Goal: Task Accomplishment & Management: Complete application form

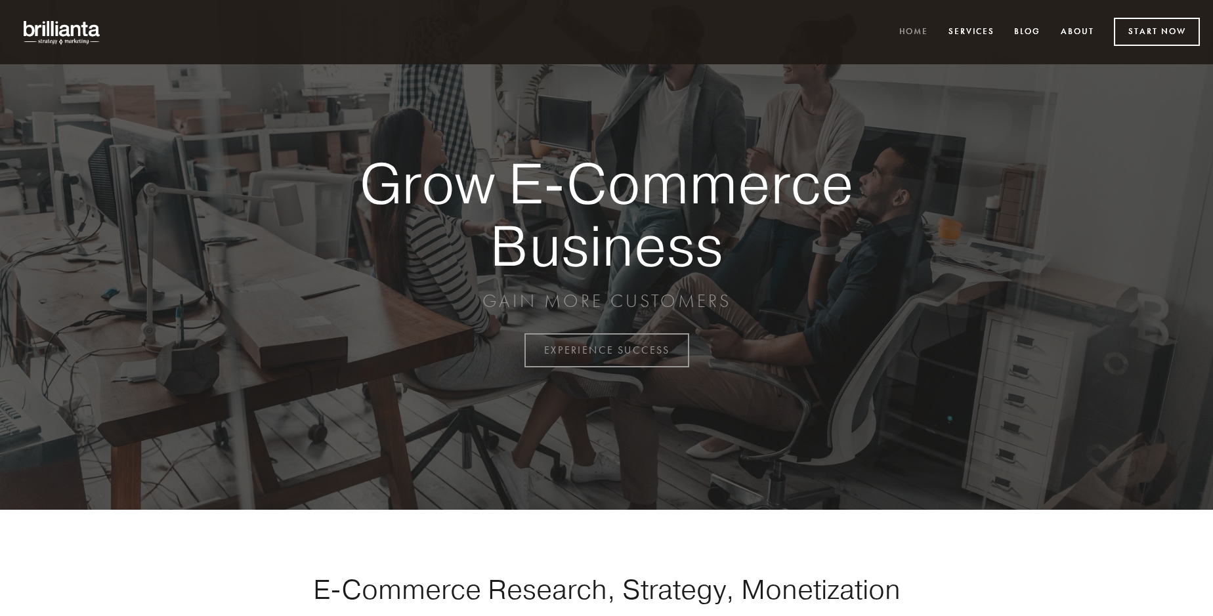
scroll to position [3440, 0]
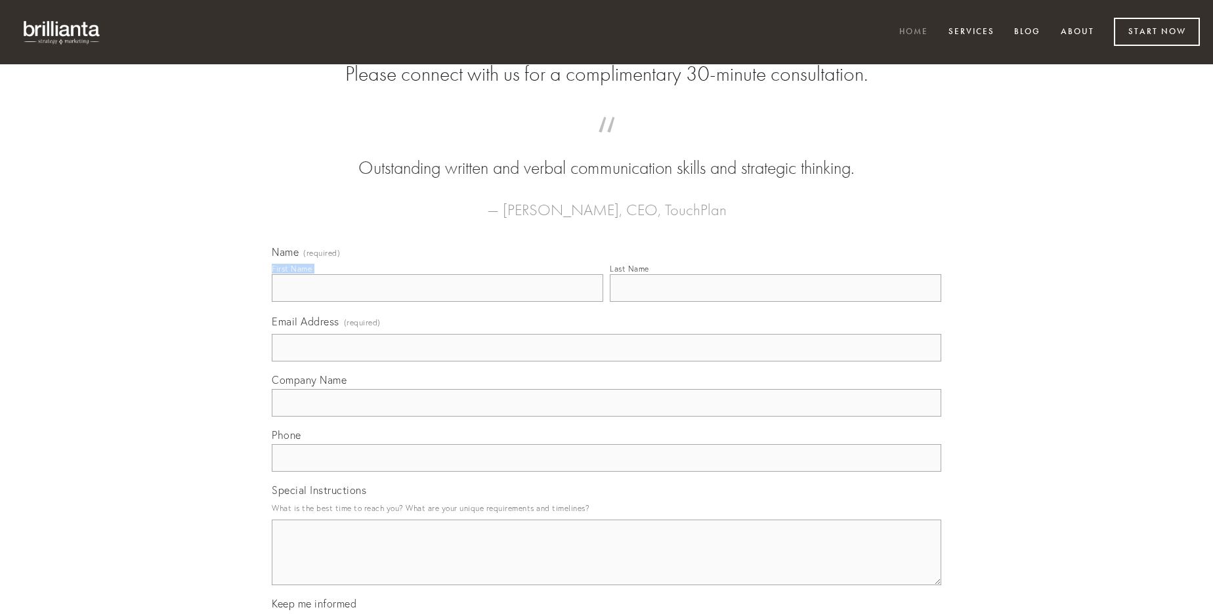
type input "[PERSON_NAME]"
click at [775, 302] on input "Last Name" at bounding box center [775, 288] width 331 height 28
type input "[PERSON_NAME]"
click at [606, 362] on input "Email Address (required)" at bounding box center [606, 348] width 669 height 28
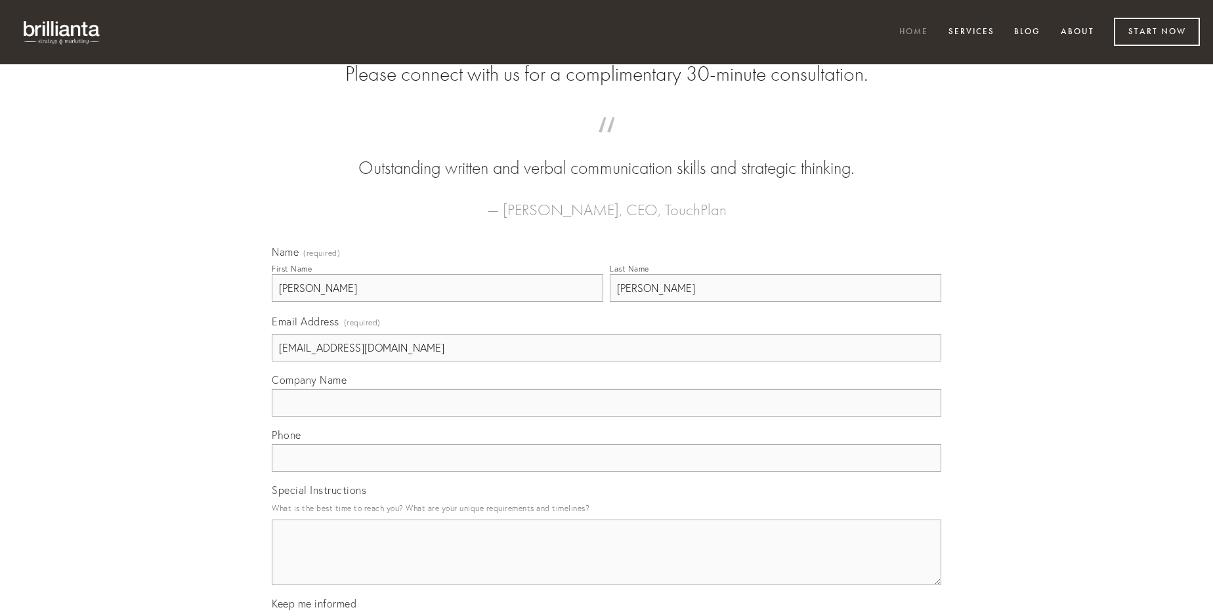
type input "[EMAIL_ADDRESS][DOMAIN_NAME]"
click at [606, 417] on input "Company Name" at bounding box center [606, 403] width 669 height 28
type input "ver"
click at [606, 472] on input "text" at bounding box center [606, 458] width 669 height 28
click at [606, 564] on textarea "Special Instructions" at bounding box center [606, 553] width 669 height 66
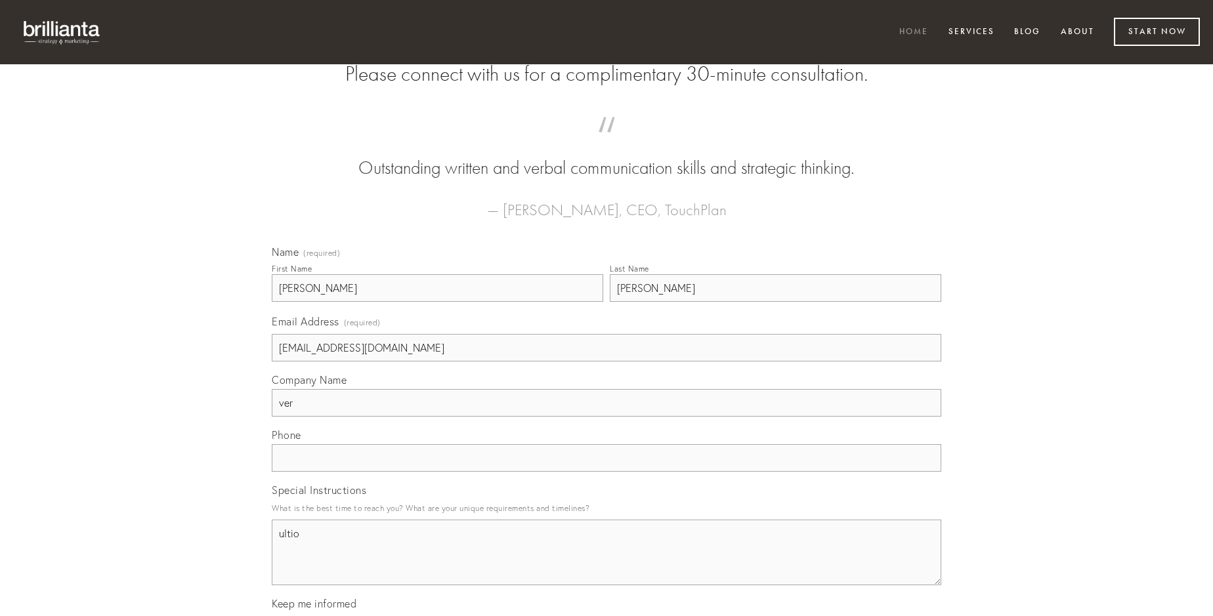
type textarea "ultio"
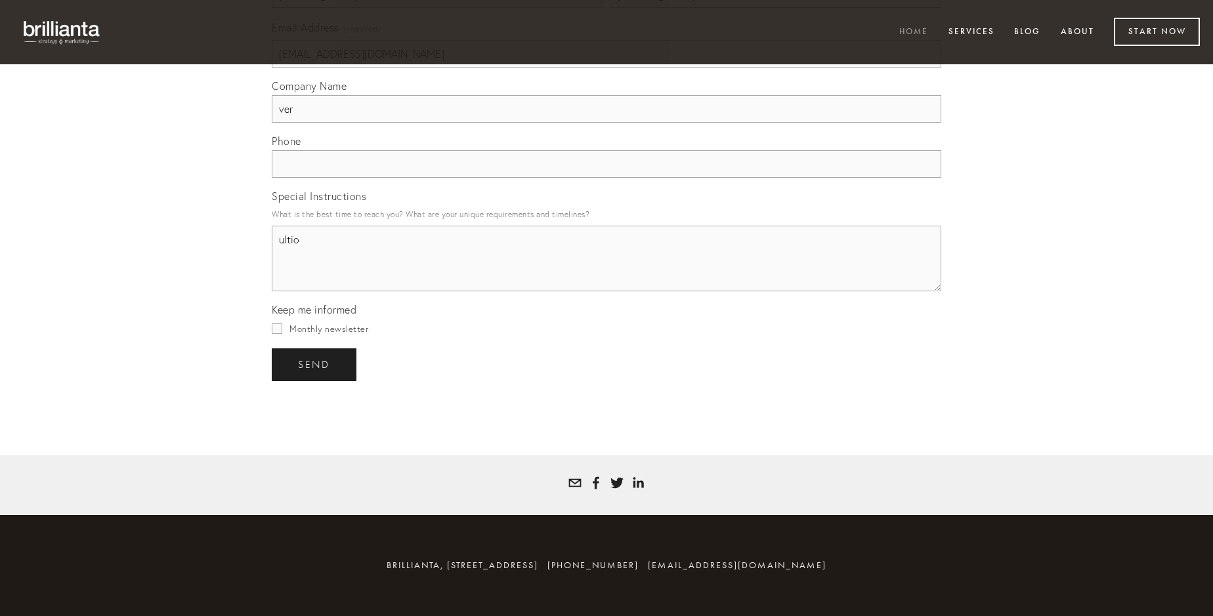
click at [315, 364] on span "send" at bounding box center [314, 365] width 32 height 12
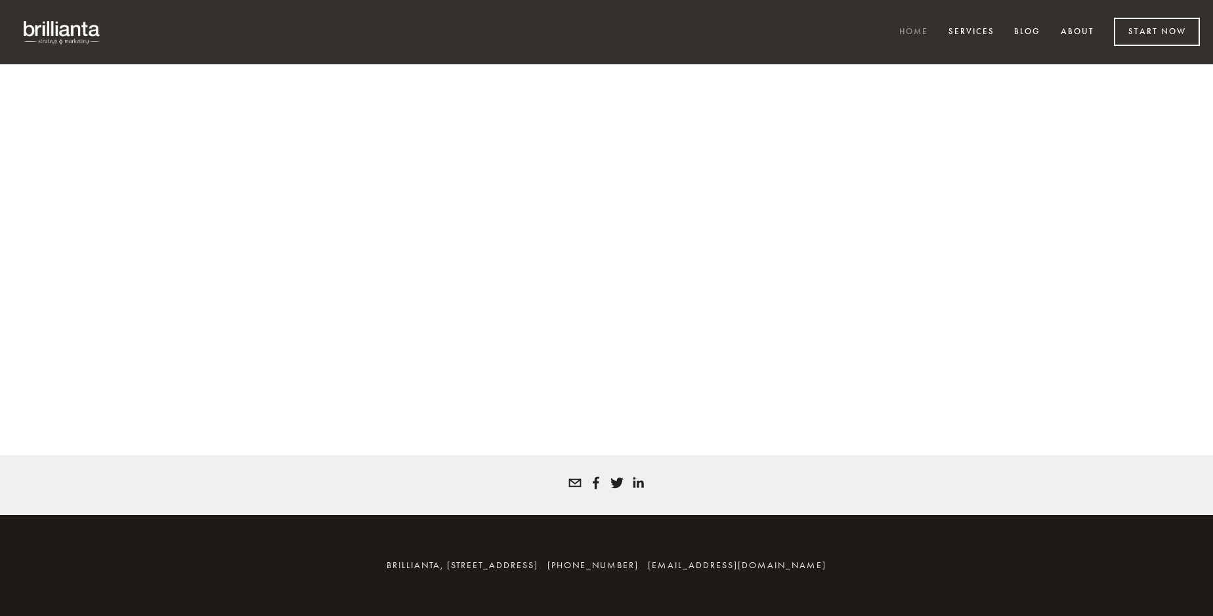
scroll to position [3422, 0]
